Goal: Task Accomplishment & Management: Complete application form

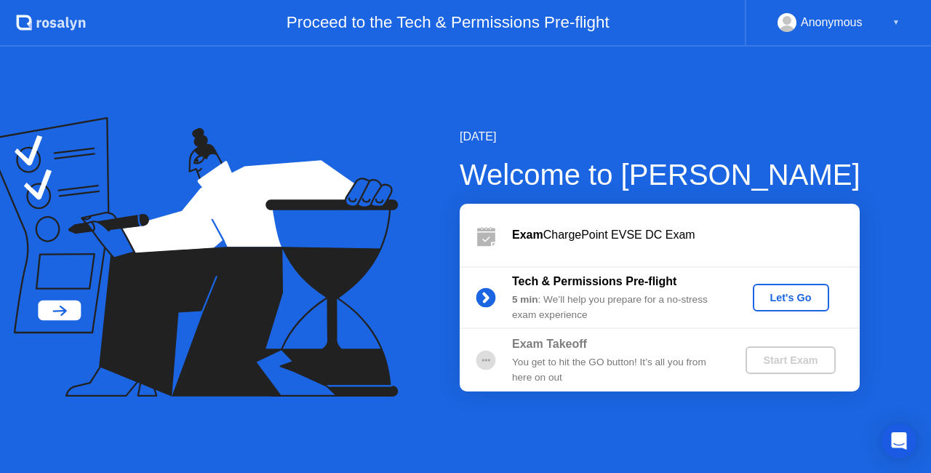
click at [780, 289] on button "Let's Go" at bounding box center [791, 298] width 76 height 28
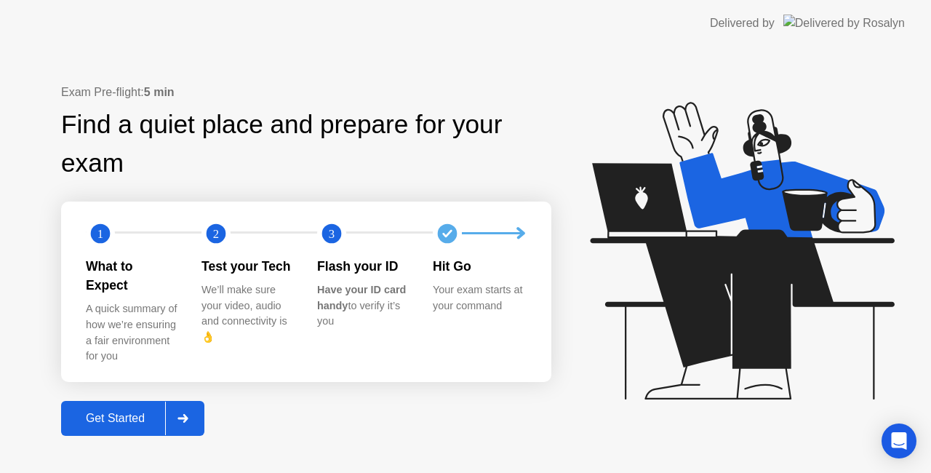
click at [103, 412] on div "Get Started" at bounding box center [115, 418] width 100 height 13
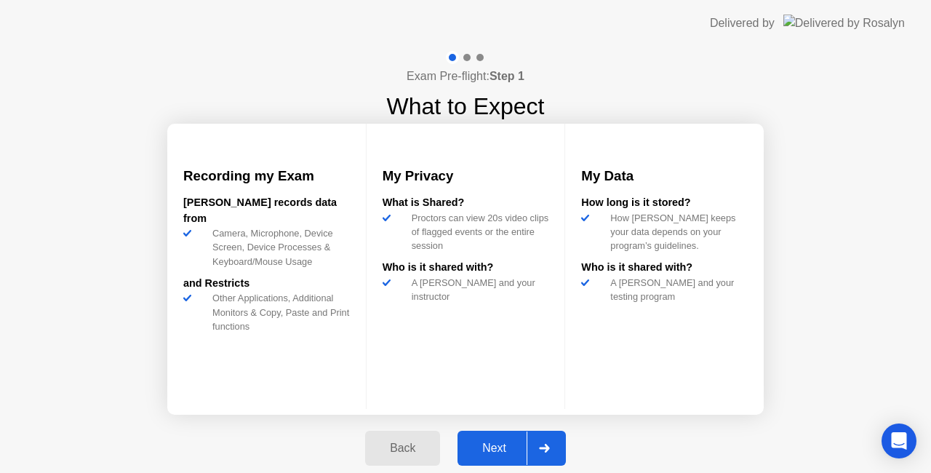
click at [492, 441] on div "Next" at bounding box center [494, 447] width 65 height 13
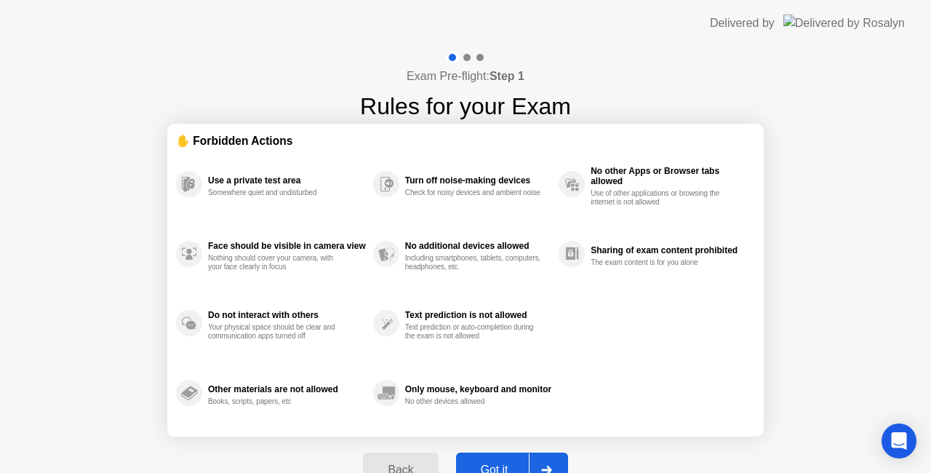
click at [502, 463] on div "Got it" at bounding box center [494, 469] width 68 height 13
select select "**********"
select select "*******"
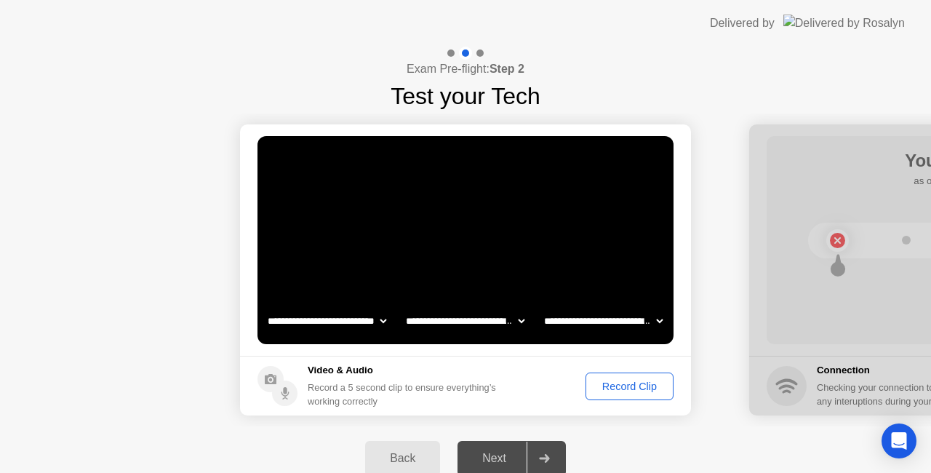
click at [631, 387] on div "Record Clip" at bounding box center [629, 386] width 78 height 12
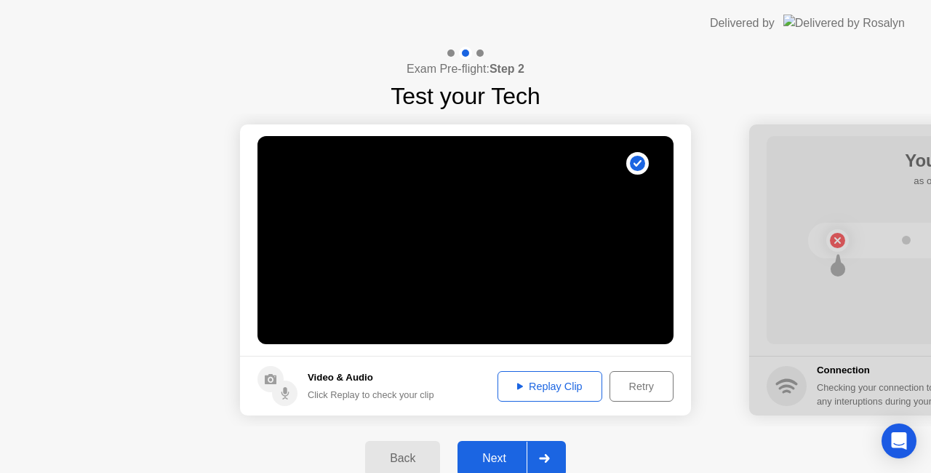
click at [497, 456] on div "Next" at bounding box center [494, 458] width 65 height 13
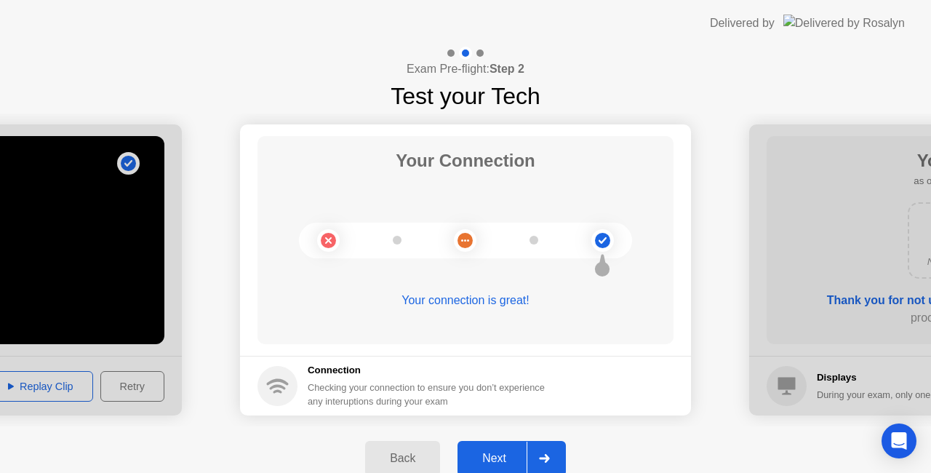
click at [497, 456] on div "Next" at bounding box center [494, 458] width 65 height 13
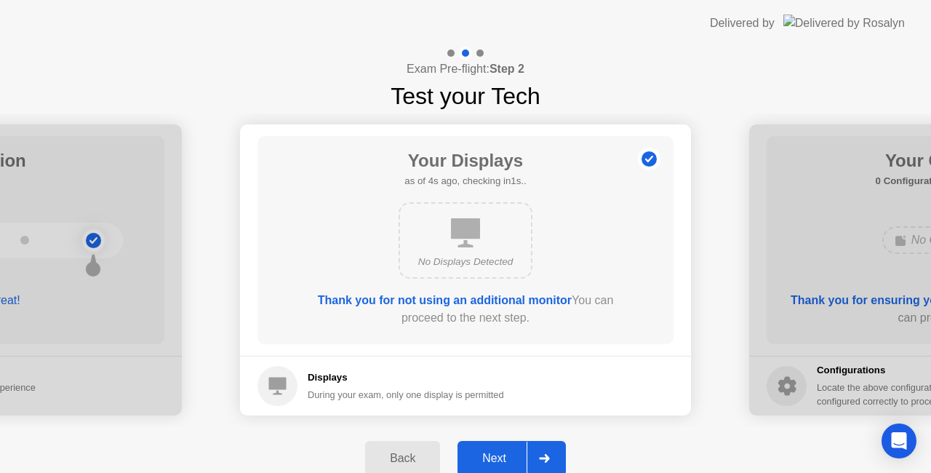
click at [497, 456] on div "Next" at bounding box center [494, 458] width 65 height 13
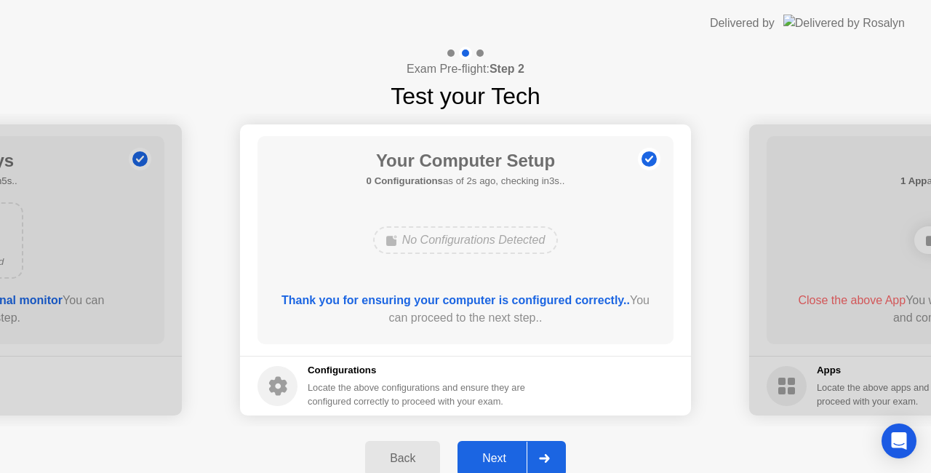
click at [497, 456] on div "Next" at bounding box center [494, 458] width 65 height 13
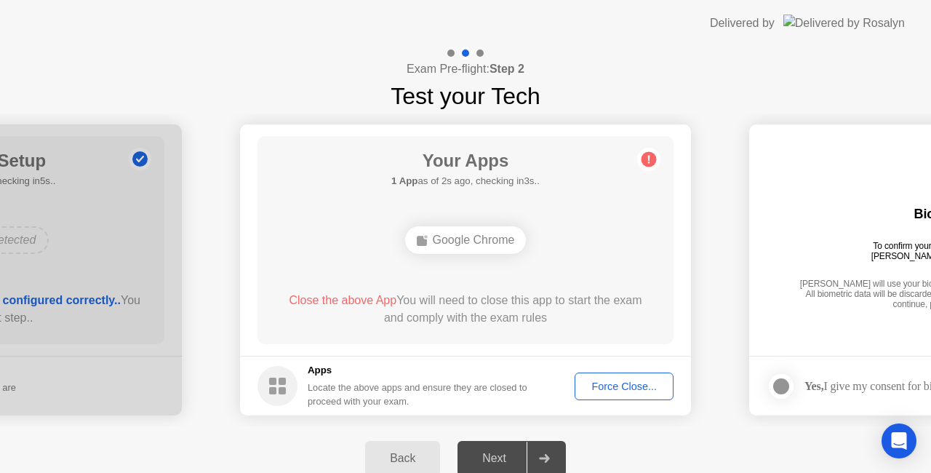
click at [617, 392] on div "Force Close..." at bounding box center [624, 386] width 89 height 12
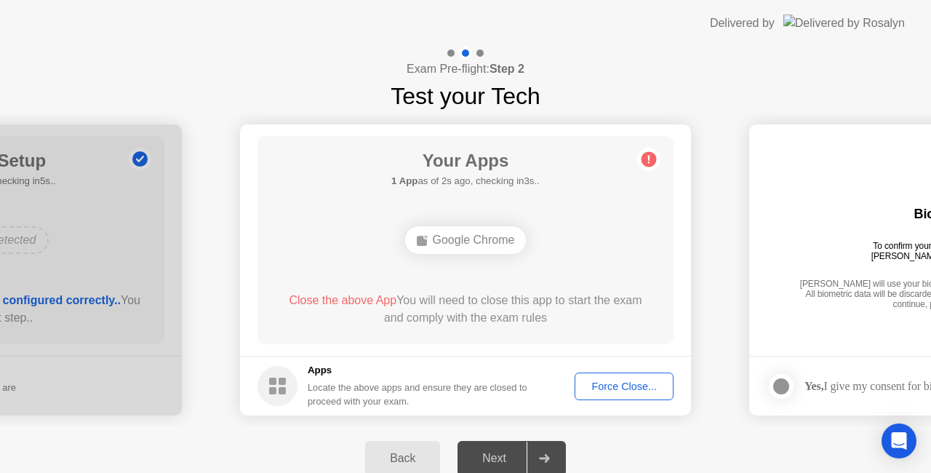
click at [607, 381] on div "Force Close..." at bounding box center [624, 386] width 89 height 12
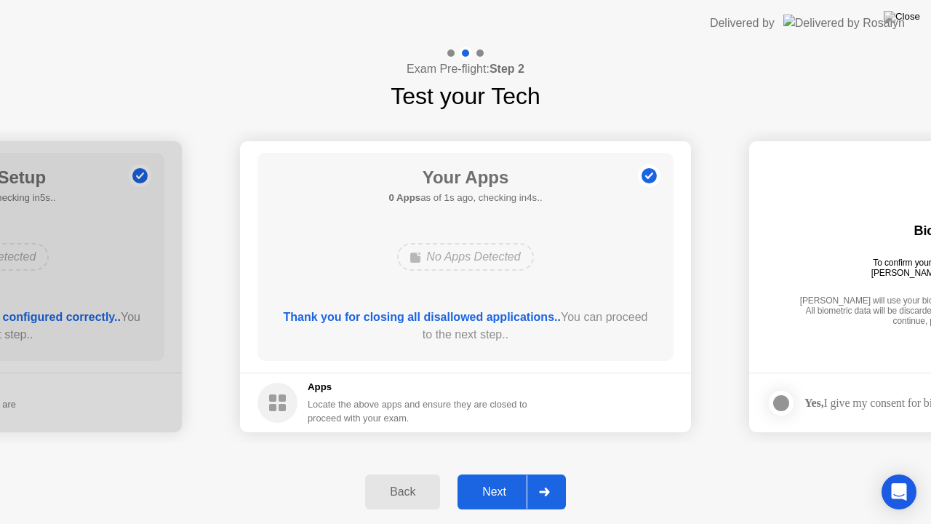
click at [499, 472] on div "Next" at bounding box center [494, 491] width 65 height 13
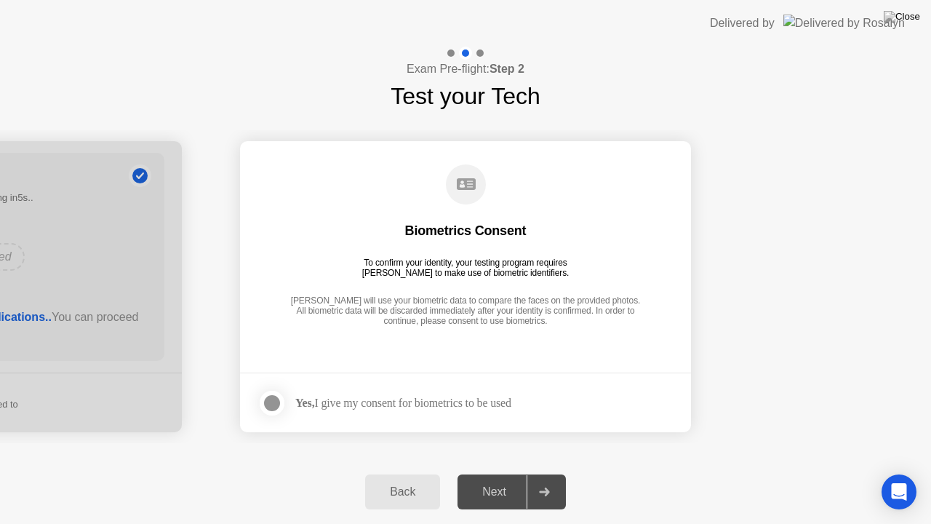
click at [499, 472] on div "Next" at bounding box center [494, 491] width 65 height 13
click at [271, 406] on div at bounding box center [271, 402] width 17 height 17
click at [510, 472] on button "Next" at bounding box center [511, 491] width 108 height 35
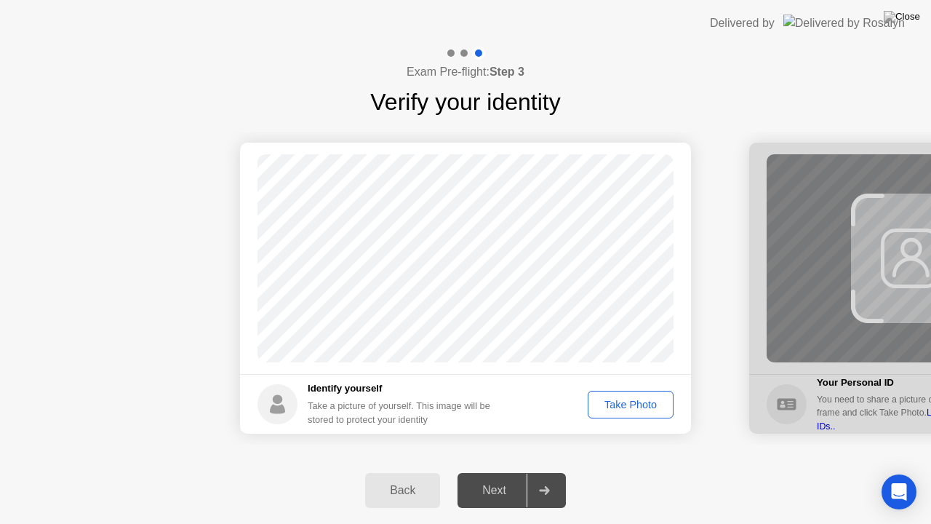
click at [633, 400] on div "Take Photo" at bounding box center [631, 404] width 76 height 12
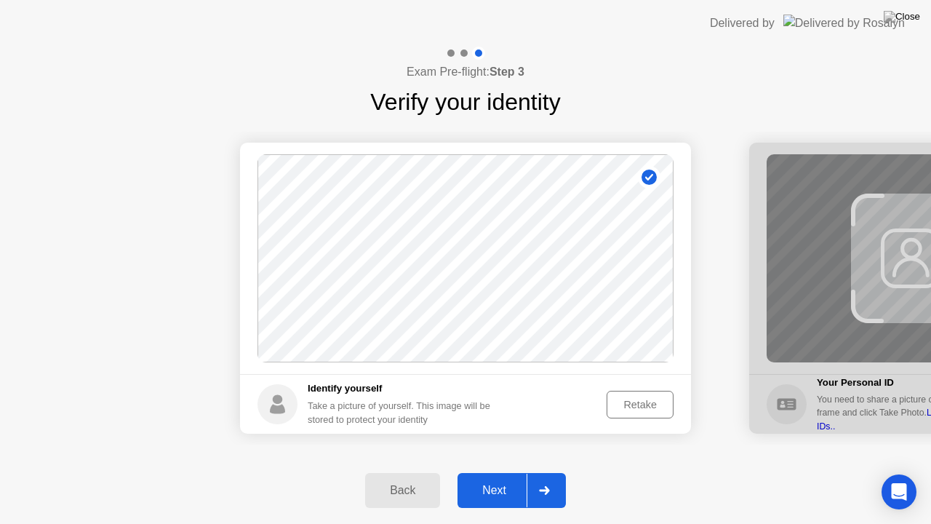
click at [497, 472] on div "Next" at bounding box center [494, 490] width 65 height 13
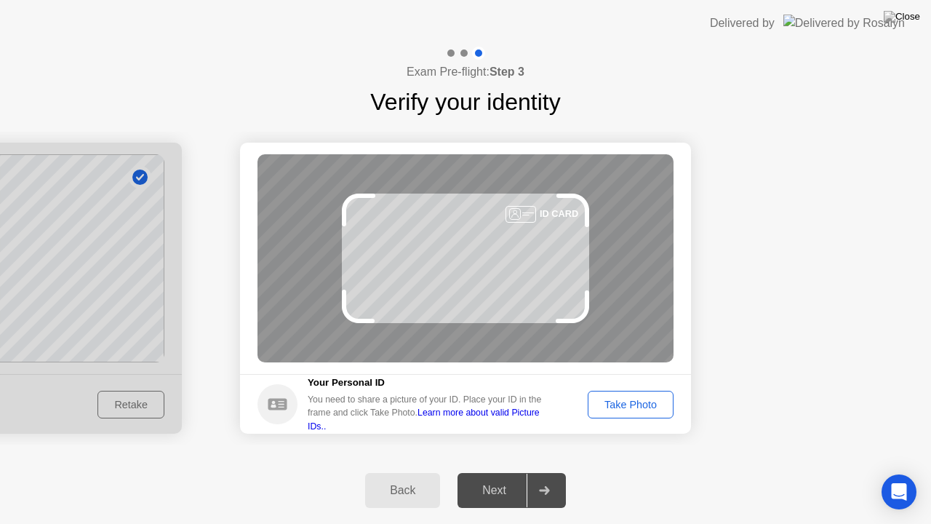
click at [630, 409] on div "Take Photo" at bounding box center [631, 404] width 76 height 12
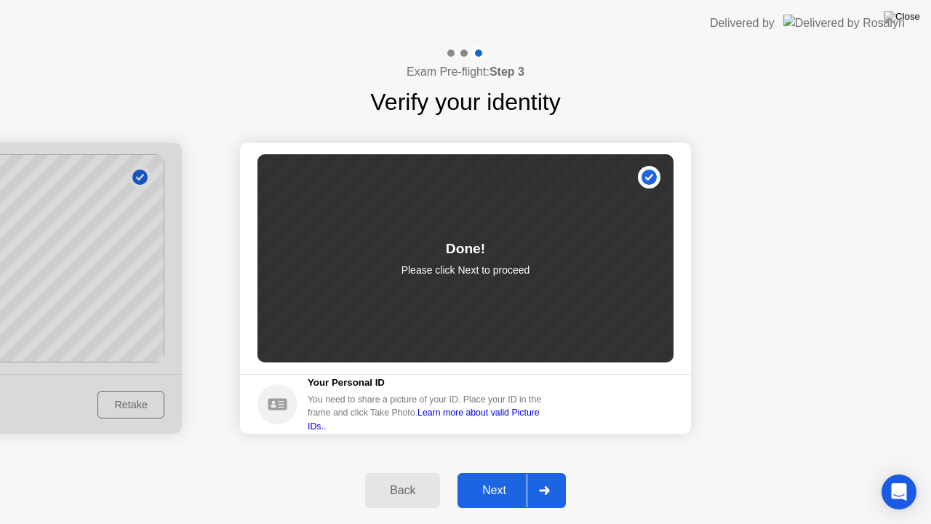
click at [493, 472] on div "Next" at bounding box center [494, 490] width 65 height 13
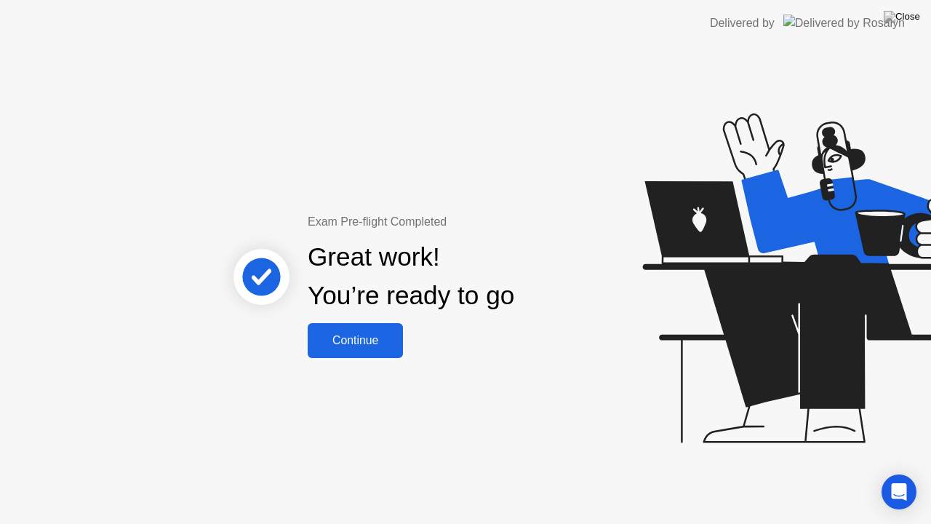
click at [348, 343] on div "Continue" at bounding box center [355, 340] width 87 height 13
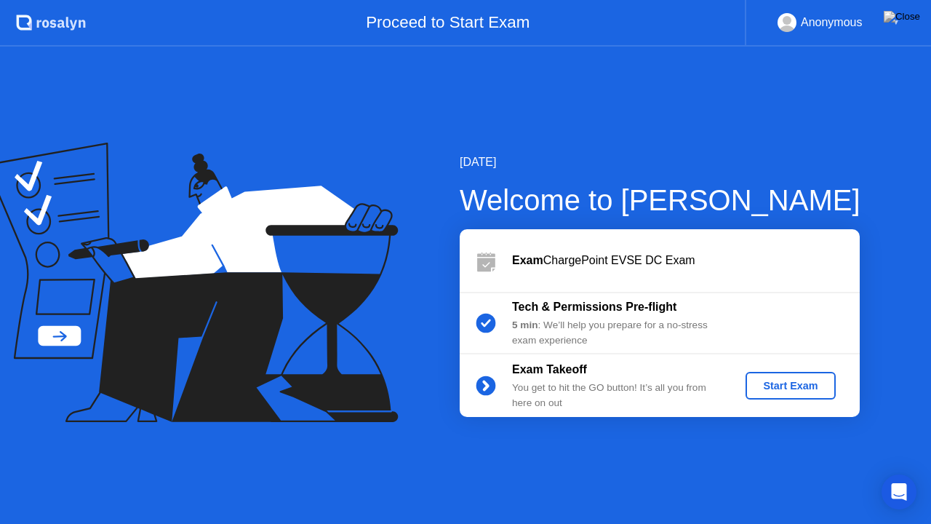
click at [790, 385] on div "Start Exam" at bounding box center [790, 386] width 78 height 12
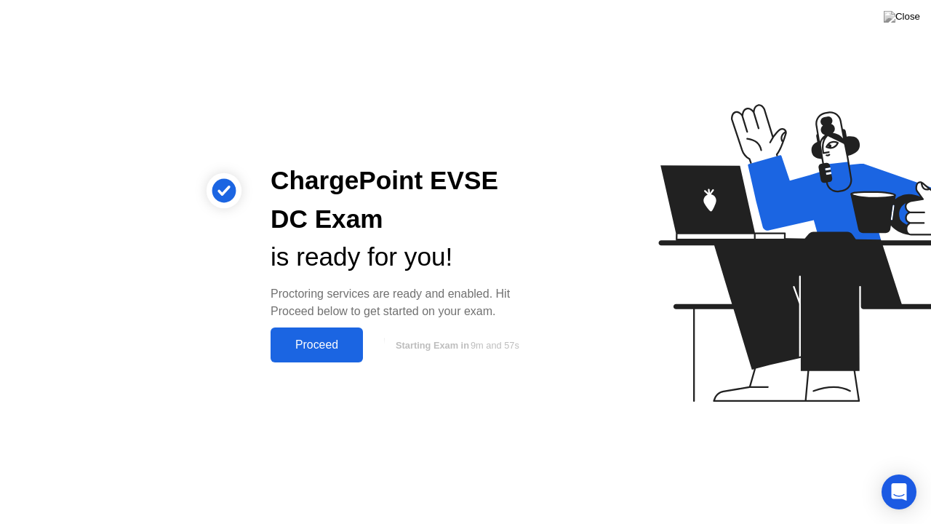
click at [324, 340] on div "Proceed" at bounding box center [317, 344] width 84 height 13
